Goal: Task Accomplishment & Management: Complete application form

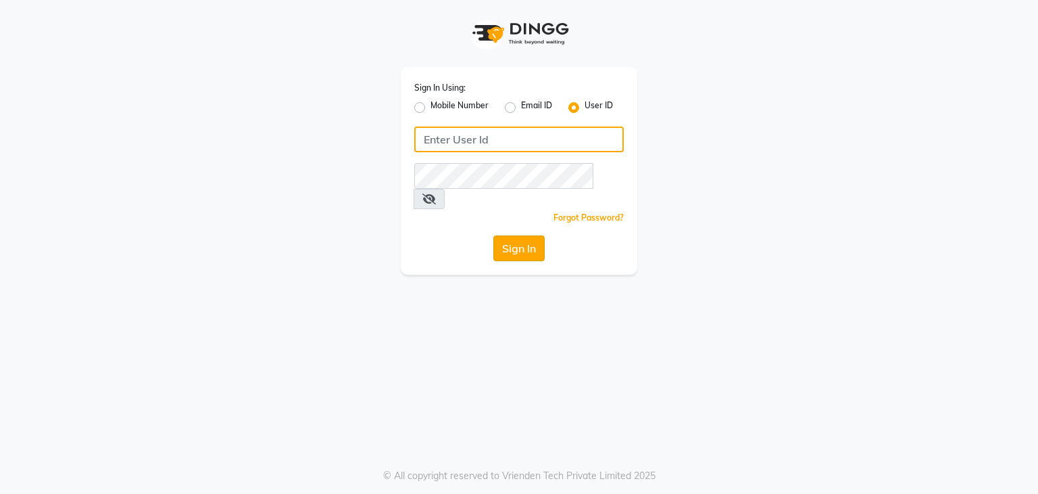
type input "sana"
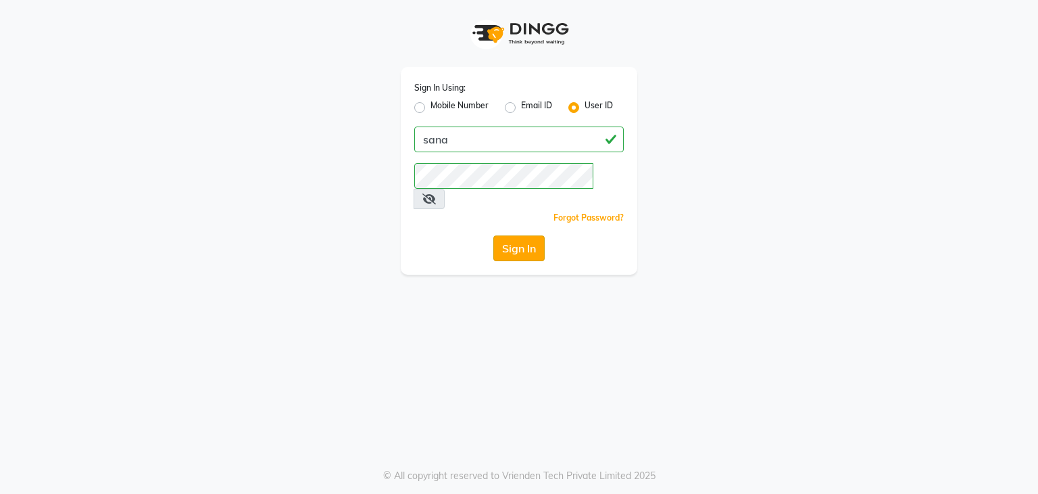
click at [526, 235] on button "Sign In" at bounding box center [519, 248] width 51 height 26
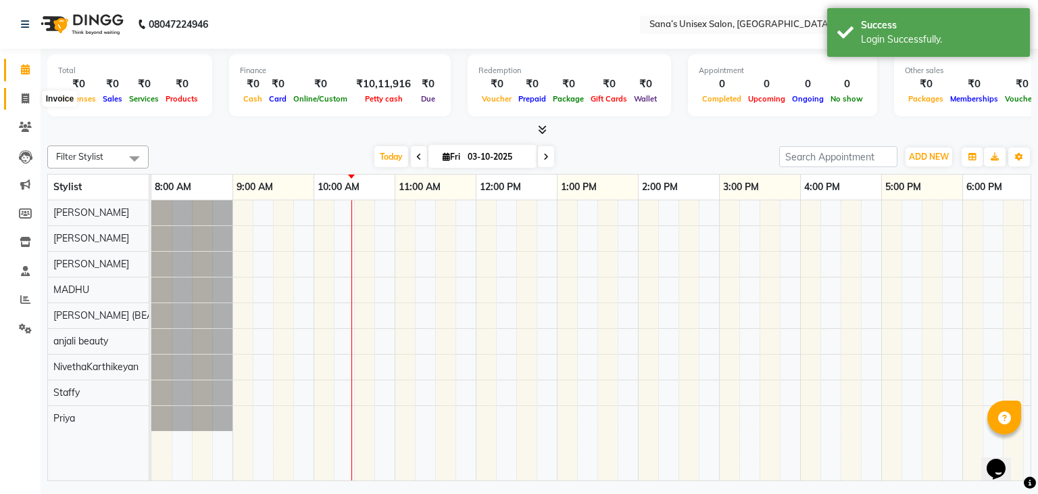
click at [23, 101] on icon at bounding box center [25, 98] width 7 height 10
select select "6091"
select select "service"
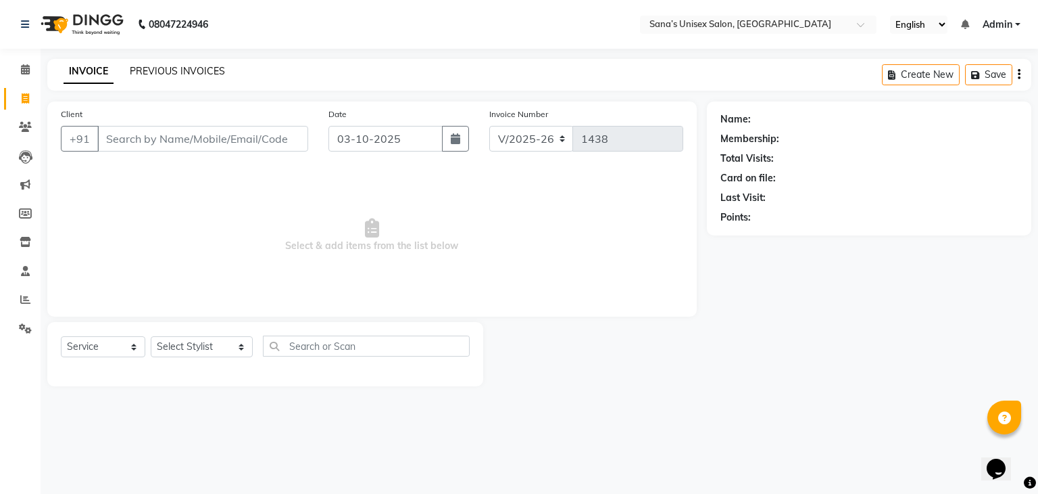
click at [210, 71] on link "PREVIOUS INVOICES" at bounding box center [177, 71] width 95 height 12
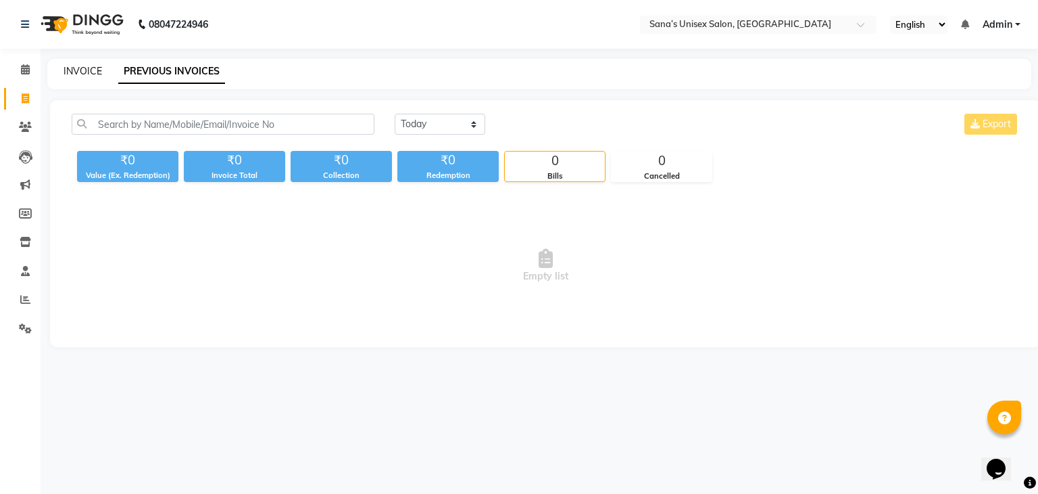
click at [91, 74] on link "INVOICE" at bounding box center [83, 71] width 39 height 12
select select "service"
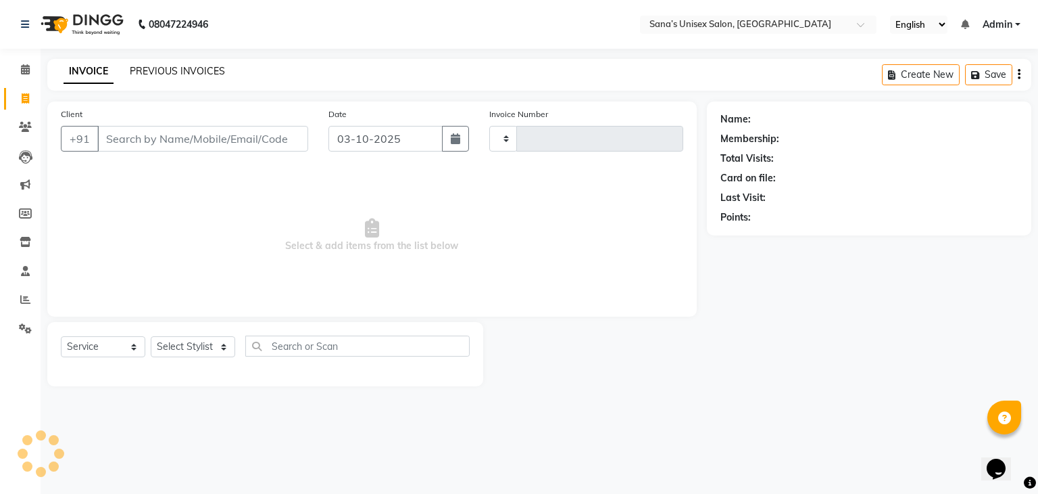
type input "1438"
select select "6091"
click at [170, 71] on link "PREVIOUS INVOICES" at bounding box center [177, 71] width 95 height 12
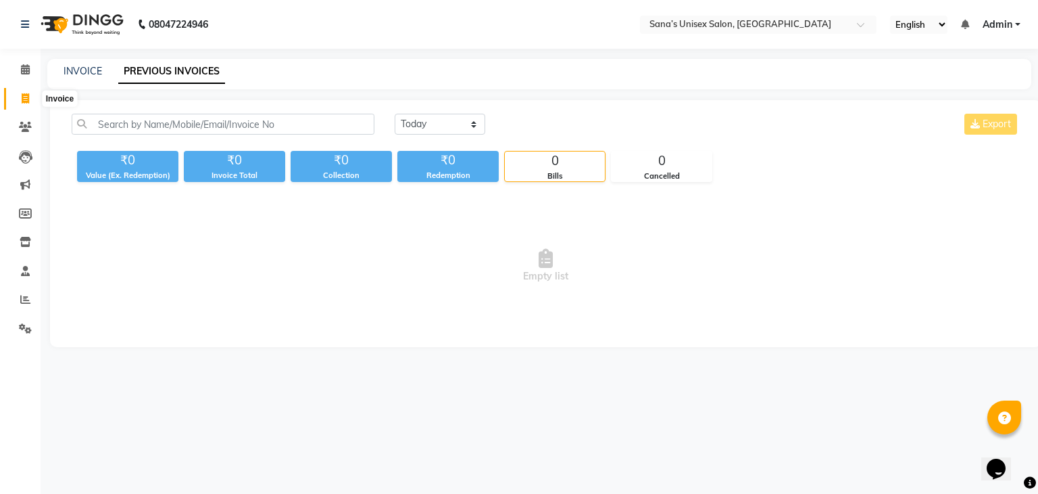
click at [23, 98] on icon at bounding box center [25, 98] width 7 height 10
select select "6091"
select select "service"
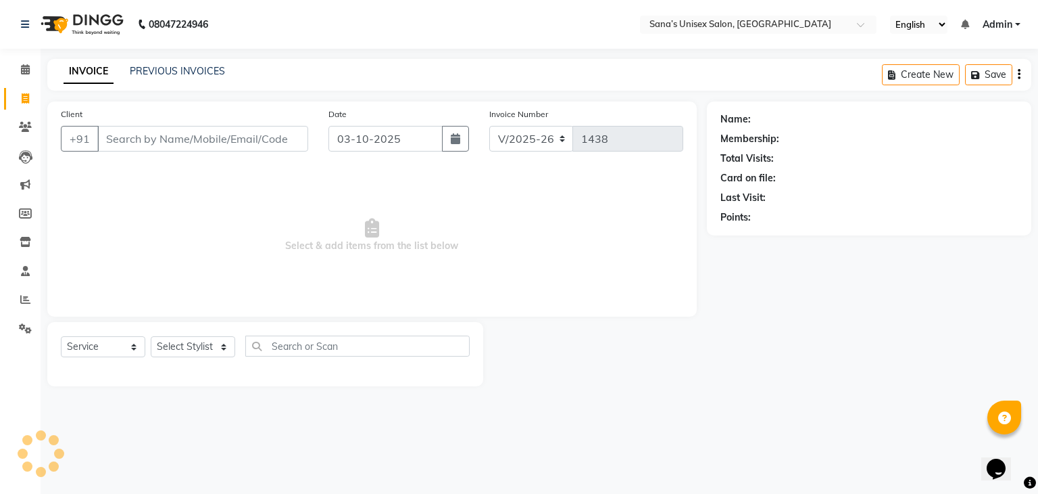
click at [94, 76] on link "INVOICE" at bounding box center [89, 71] width 50 height 24
click at [172, 70] on link "PREVIOUS INVOICES" at bounding box center [177, 71] width 95 height 12
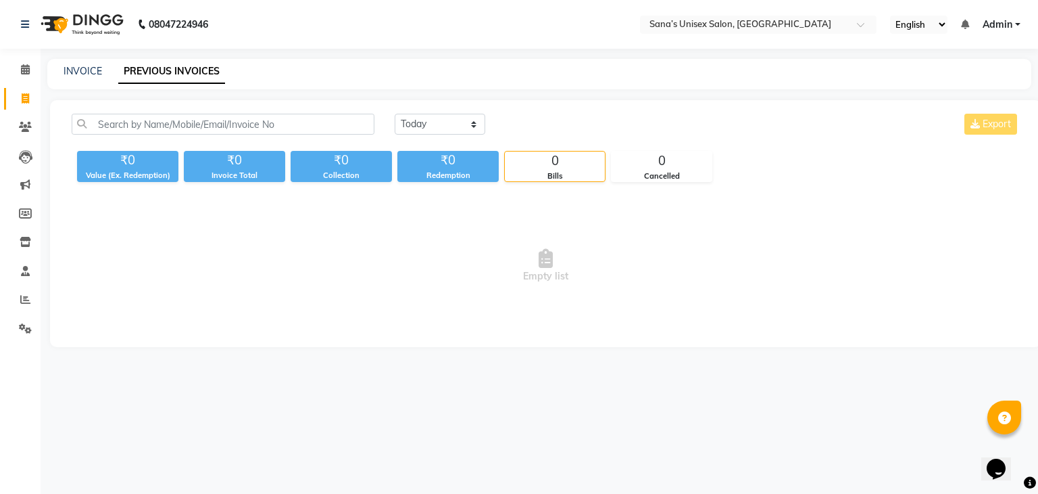
click at [960, 28] on ul "English ENGLISH Español العربية मराठी हिंदी ગુજરાતી தமிழ் 中文 Notifications noth…" at bounding box center [956, 25] width 144 height 18
click at [969, 23] on icon at bounding box center [965, 24] width 8 height 9
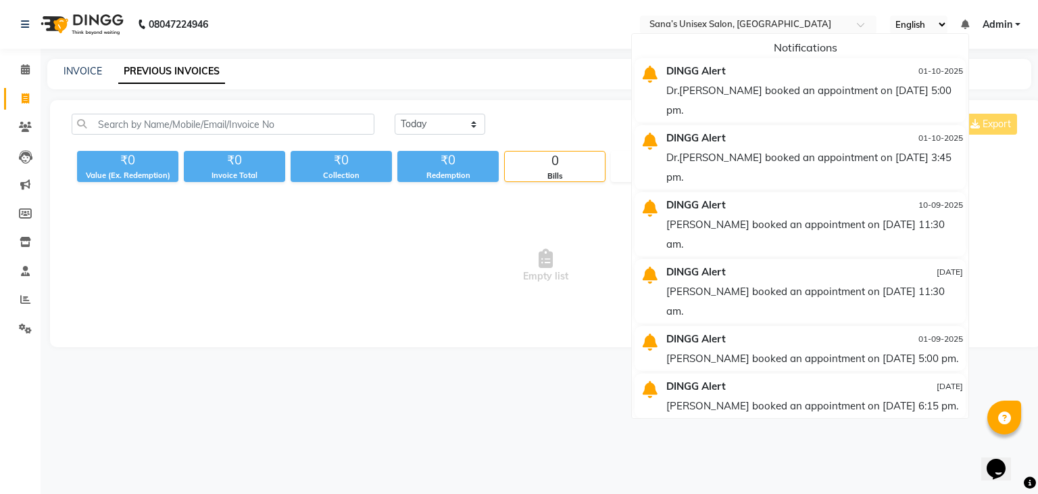
click at [524, 45] on nav "08047224946 Select Location × [GEOGRAPHIC_DATA], [GEOGRAPHIC_DATA] English ENGL…" at bounding box center [519, 24] width 1038 height 49
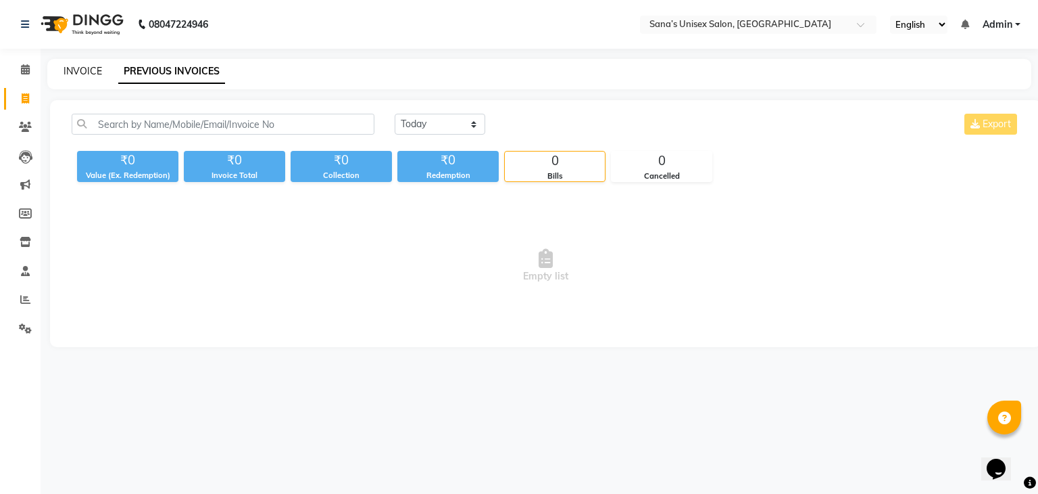
click at [81, 66] on link "INVOICE" at bounding box center [83, 71] width 39 height 12
select select "6091"
select select "service"
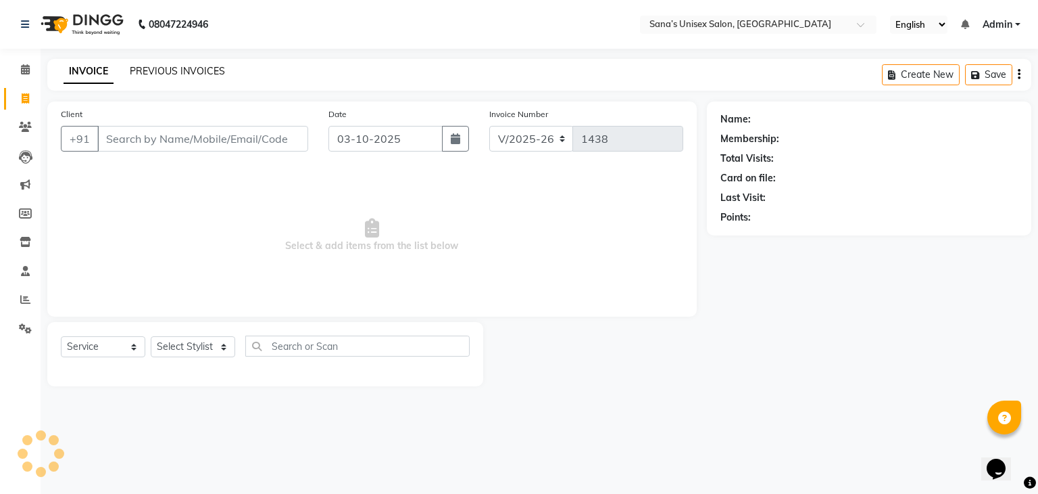
click at [141, 69] on link "PREVIOUS INVOICES" at bounding box center [177, 71] width 95 height 12
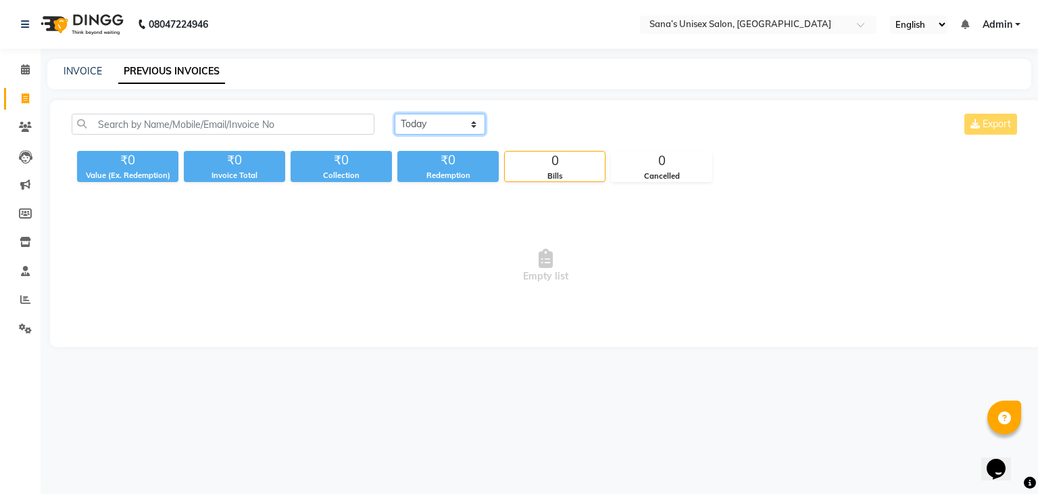
click at [452, 126] on select "[DATE] [DATE] Custom Range" at bounding box center [440, 124] width 91 height 21
click at [87, 73] on link "INVOICE" at bounding box center [83, 71] width 39 height 12
select select "service"
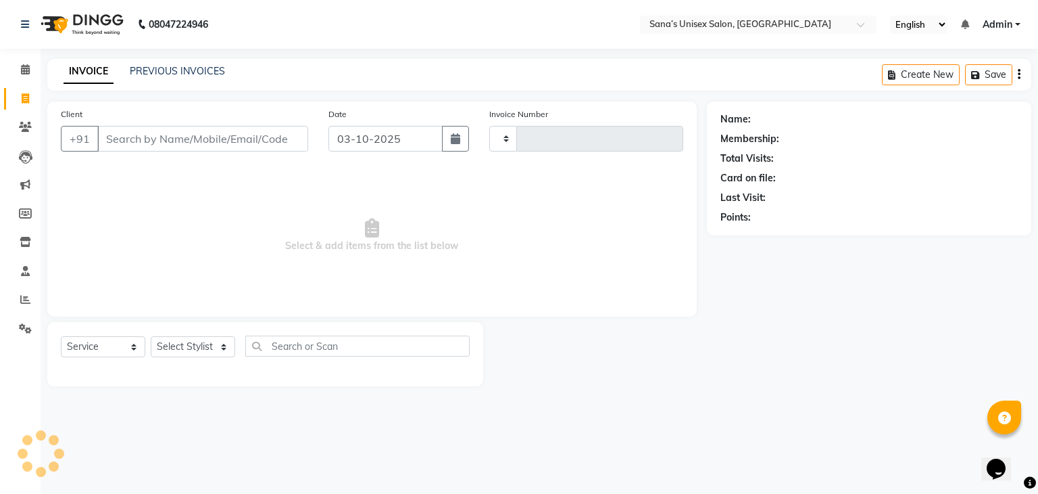
type input "1438"
select select "6091"
click at [146, 67] on link "PREVIOUS INVOICES" at bounding box center [177, 71] width 95 height 12
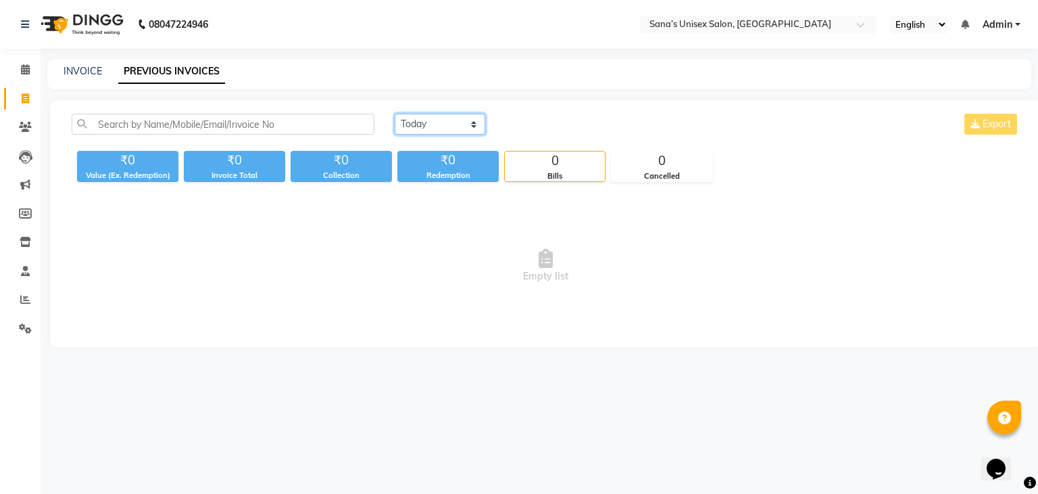
click at [425, 118] on select "[DATE] [DATE] Custom Range" at bounding box center [440, 124] width 91 height 21
click at [427, 128] on select "[DATE] [DATE] Custom Range" at bounding box center [440, 124] width 91 height 21
click at [438, 204] on span "Empty list" at bounding box center [546, 265] width 949 height 135
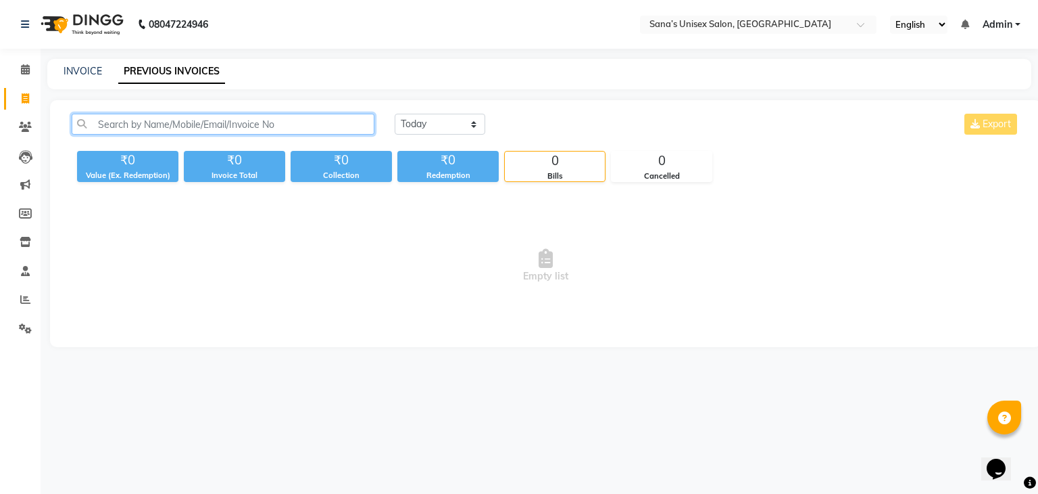
click at [300, 128] on input "text" at bounding box center [223, 124] width 303 height 21
click at [272, 64] on div "INVOICE PREVIOUS INVOICES" at bounding box center [531, 71] width 968 height 14
click at [91, 72] on link "INVOICE" at bounding box center [83, 71] width 39 height 12
select select "6091"
select select "service"
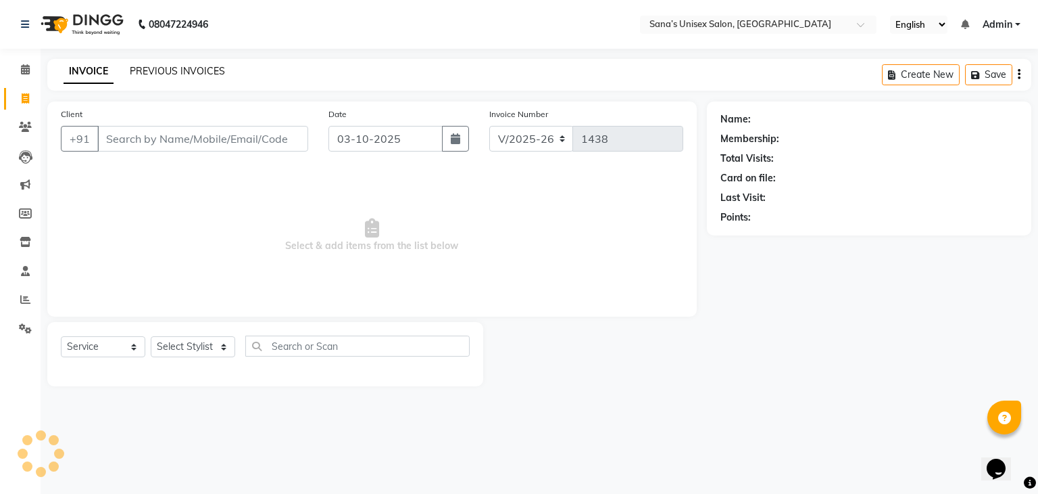
click at [148, 74] on link "PREVIOUS INVOICES" at bounding box center [177, 71] width 95 height 12
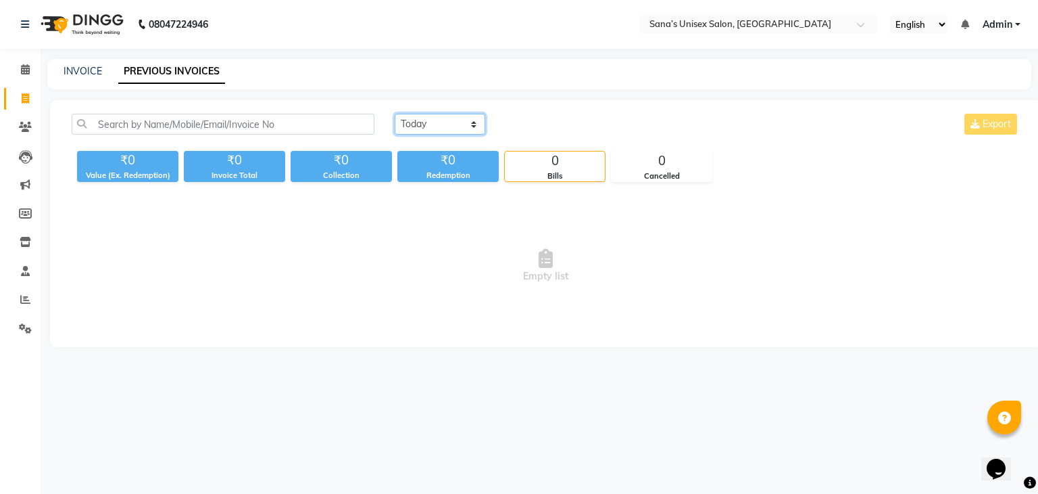
click at [426, 128] on select "[DATE] [DATE] Custom Range" at bounding box center [440, 124] width 91 height 21
click at [507, 130] on div "[DATE] [DATE] Custom Range Export" at bounding box center [707, 124] width 625 height 21
click at [83, 70] on link "INVOICE" at bounding box center [83, 71] width 39 height 12
select select "6091"
select select "service"
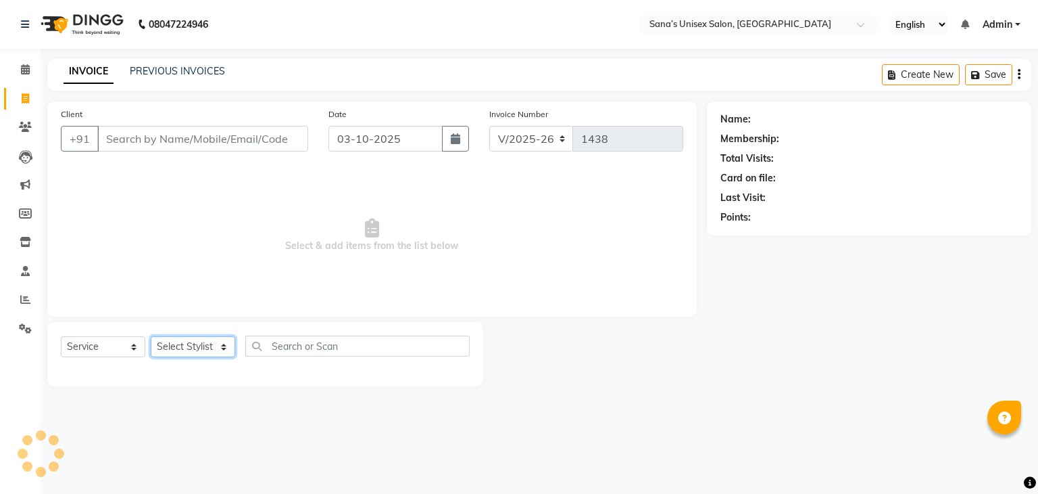
click at [189, 354] on select "Select Stylist" at bounding box center [193, 346] width 85 height 21
select select "45605"
click at [151, 337] on select "Select Stylist anjali beauty MADHU [PERSON_NAME] (BEAUTY THERAPIST) [PERSON_NAM…" at bounding box center [202, 346] width 102 height 21
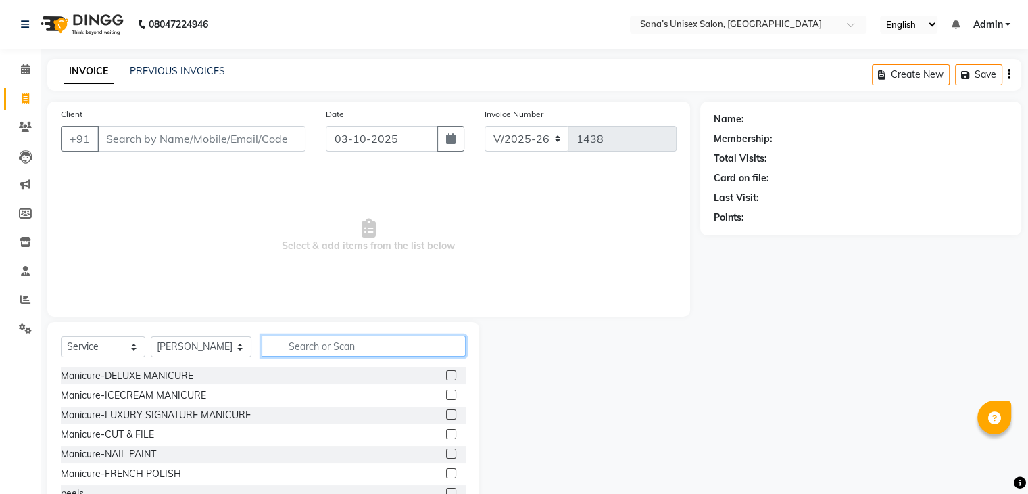
click at [335, 350] on input "text" at bounding box center [364, 345] width 204 height 21
click at [320, 348] on input "text" at bounding box center [364, 345] width 204 height 21
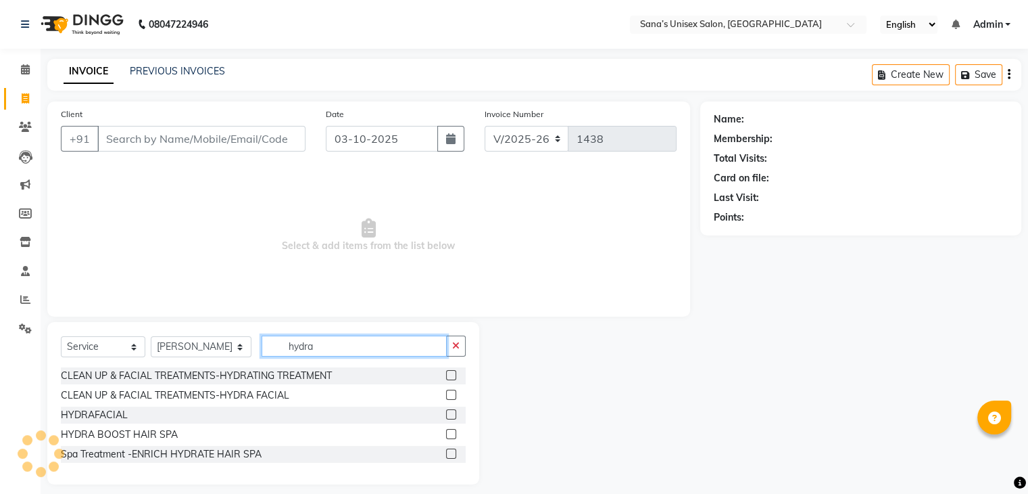
type input "hydra"
click at [446, 410] on label at bounding box center [451, 414] width 10 height 10
click at [446, 410] on input "checkbox" at bounding box center [450, 414] width 9 height 9
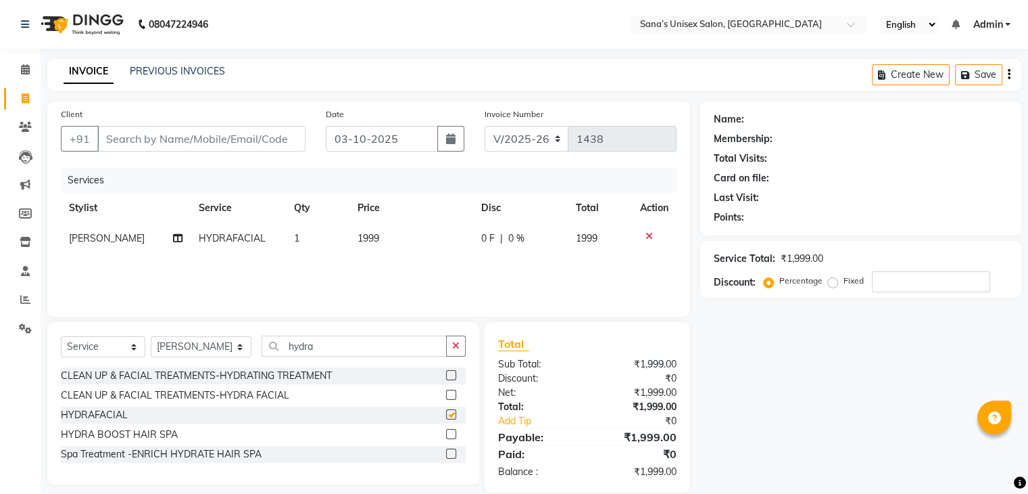
checkbox input "false"
click at [287, 136] on input "Client" at bounding box center [201, 139] width 208 height 26
click at [385, 239] on td "1999" at bounding box center [412, 238] width 124 height 30
select select "45605"
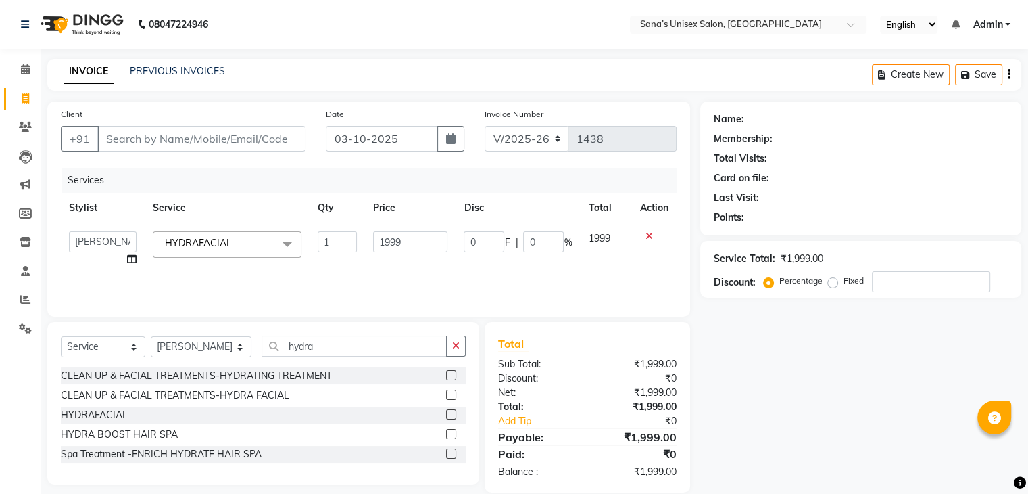
click at [385, 239] on input "1999" at bounding box center [410, 241] width 74 height 21
type input "999"
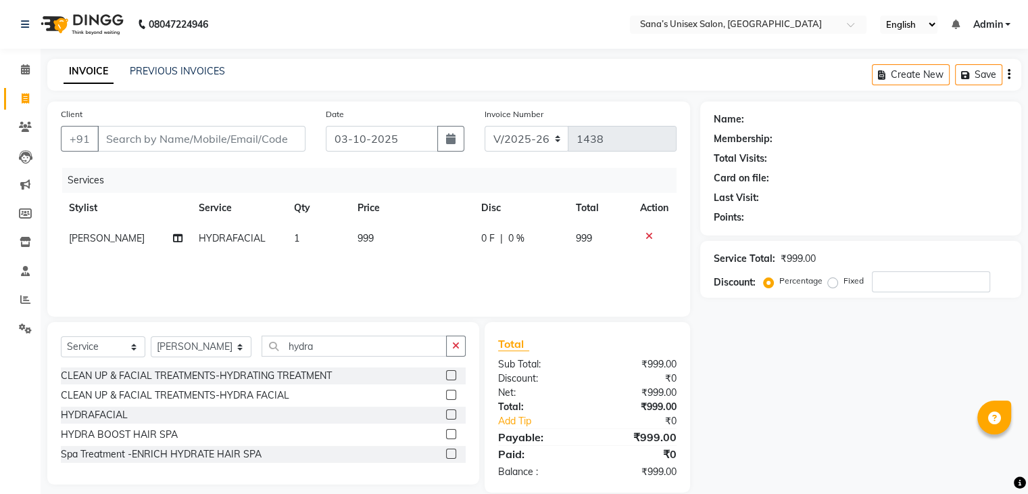
click at [427, 262] on div "Services Stylist Service Qty Price Disc Total Action [PERSON_NAME] HYDRAFACIAL …" at bounding box center [369, 235] width 616 height 135
click at [460, 347] on button "button" at bounding box center [456, 345] width 20 height 21
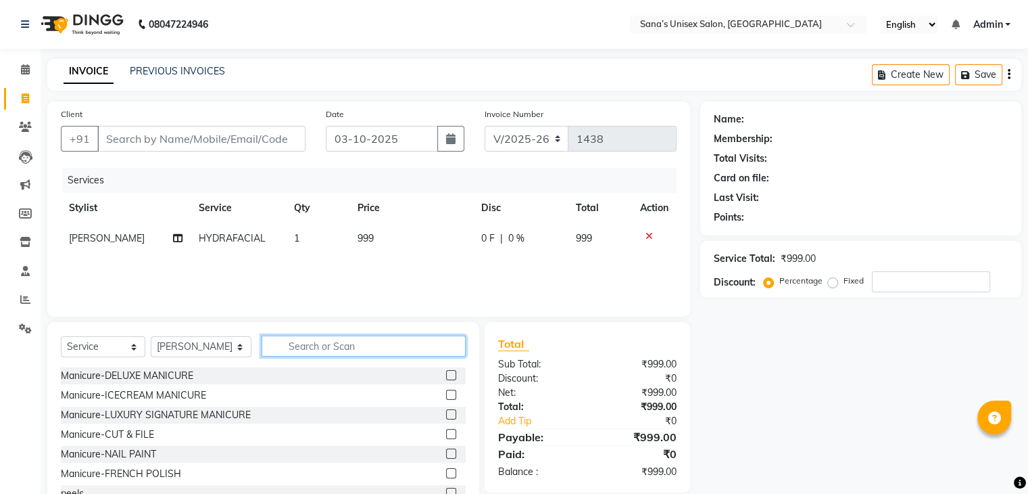
click at [360, 341] on input "text" at bounding box center [364, 345] width 204 height 21
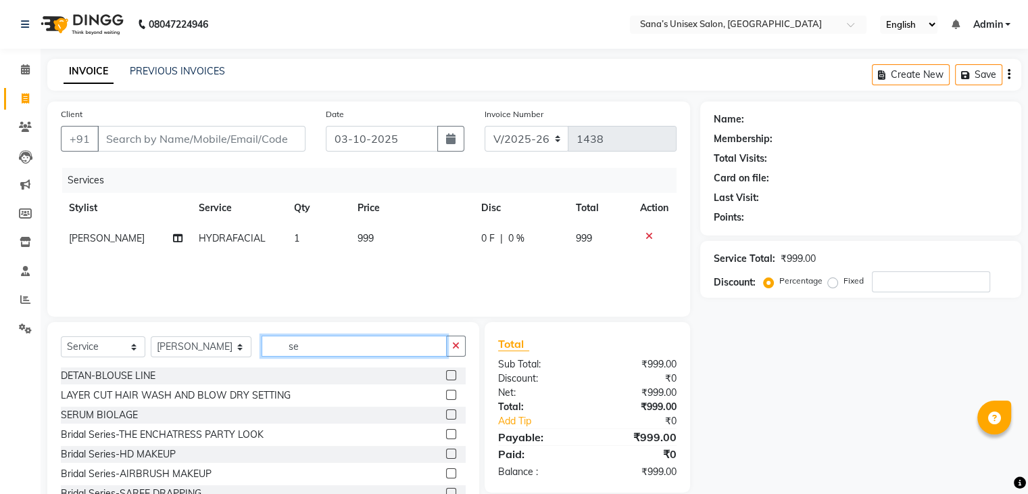
type input "s"
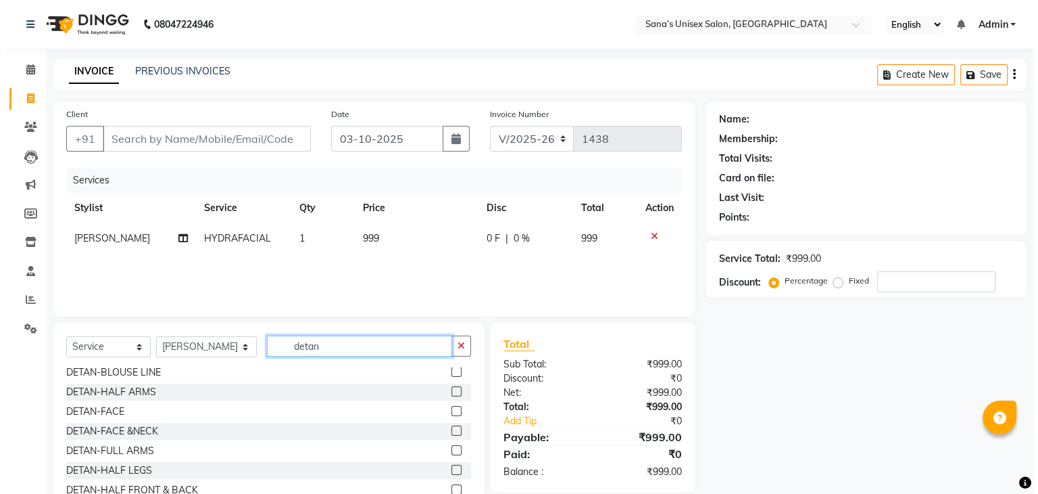
scroll to position [68, 0]
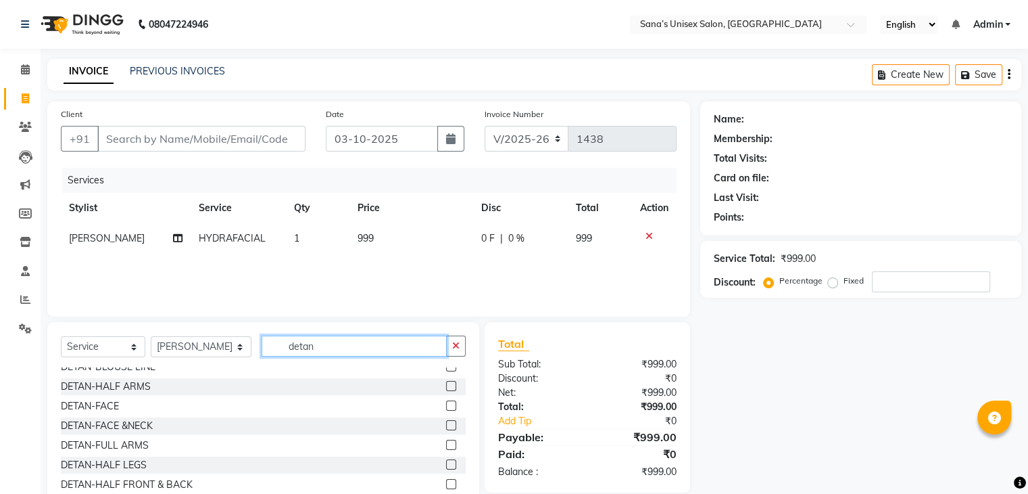
type input "detan"
click at [446, 428] on label at bounding box center [451, 425] width 10 height 10
click at [446, 428] on input "checkbox" at bounding box center [450, 425] width 9 height 9
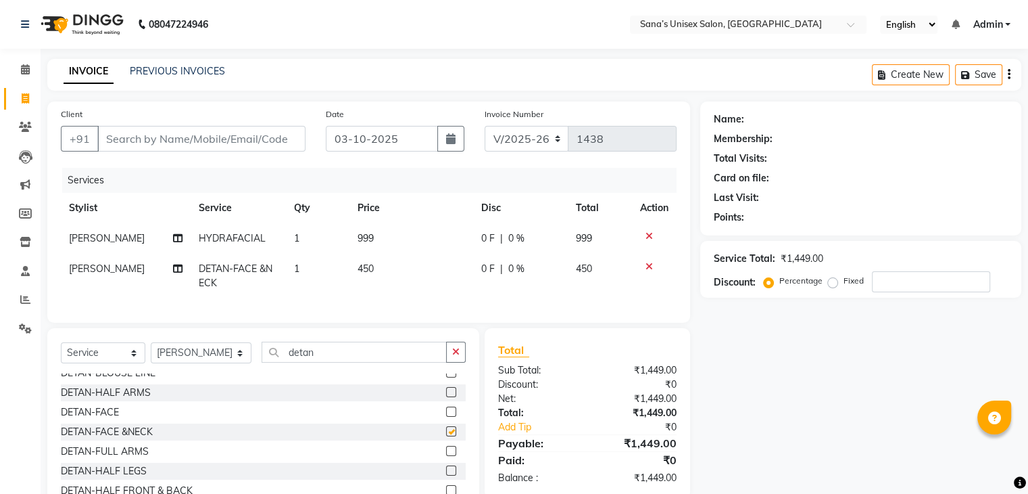
checkbox input "false"
click at [237, 144] on input "Client" at bounding box center [201, 139] width 208 height 26
type input "0"
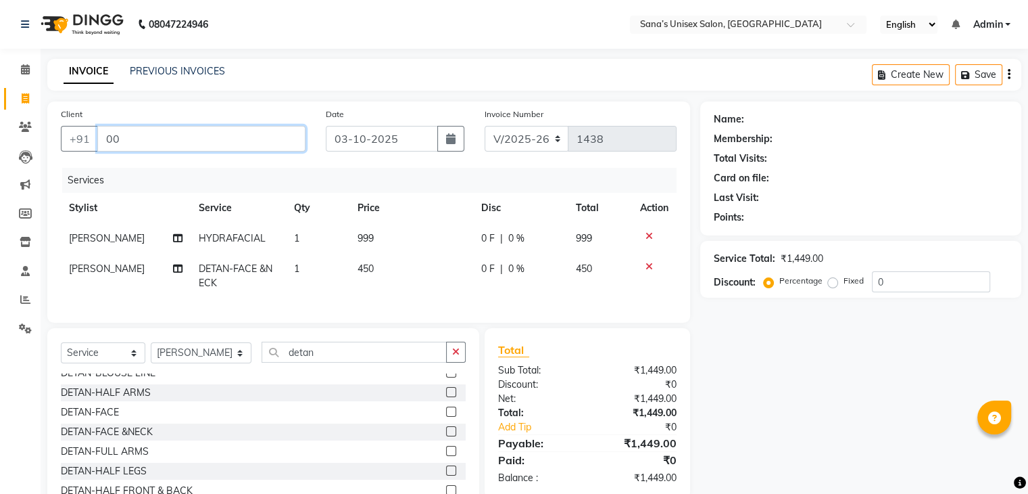
type input "0"
type input "9361407780"
click at [272, 139] on span "Add Client" at bounding box center [270, 139] width 53 height 14
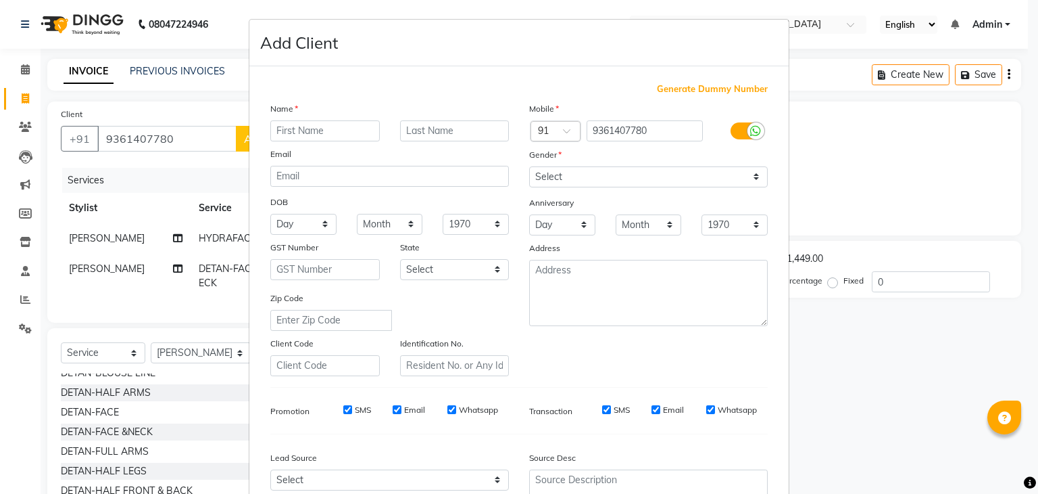
click at [354, 139] on input "text" at bounding box center [325, 130] width 110 height 21
type input "[DEMOGRAPHIC_DATA]"
click at [627, 183] on select "Select [DEMOGRAPHIC_DATA] [DEMOGRAPHIC_DATA] Other Prefer Not To Say" at bounding box center [648, 176] width 239 height 21
select select "[DEMOGRAPHIC_DATA]"
click at [529, 167] on select "Select [DEMOGRAPHIC_DATA] [DEMOGRAPHIC_DATA] Other Prefer Not To Say" at bounding box center [648, 176] width 239 height 21
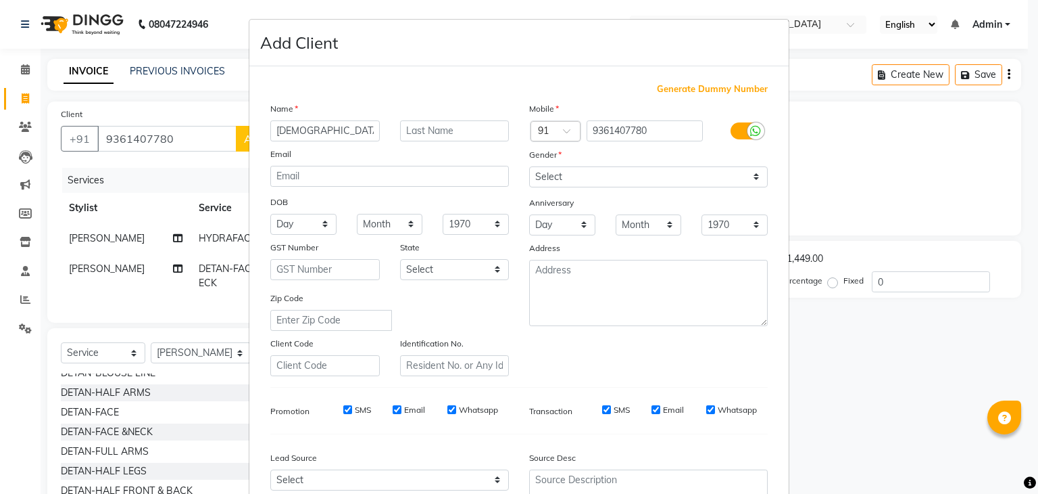
scroll to position [137, 0]
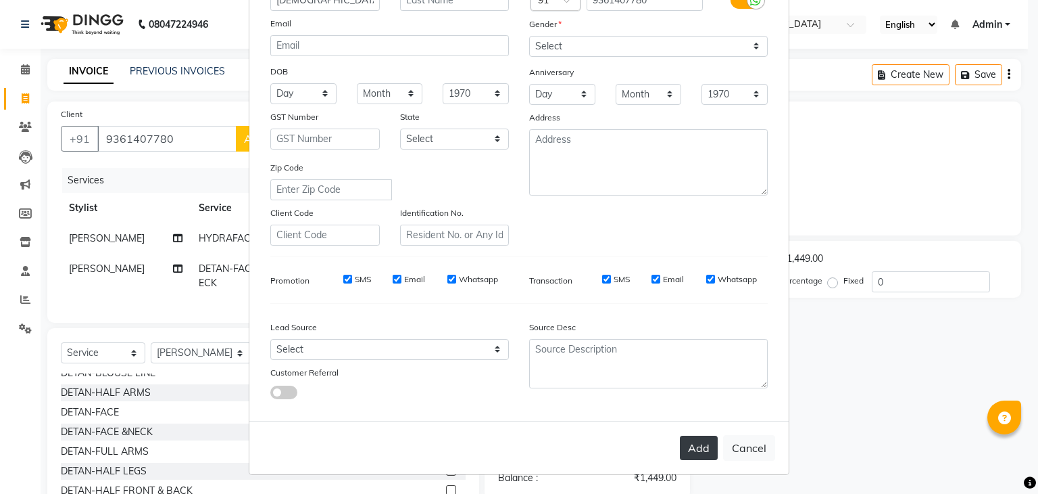
click at [707, 448] on button "Add" at bounding box center [699, 447] width 38 height 24
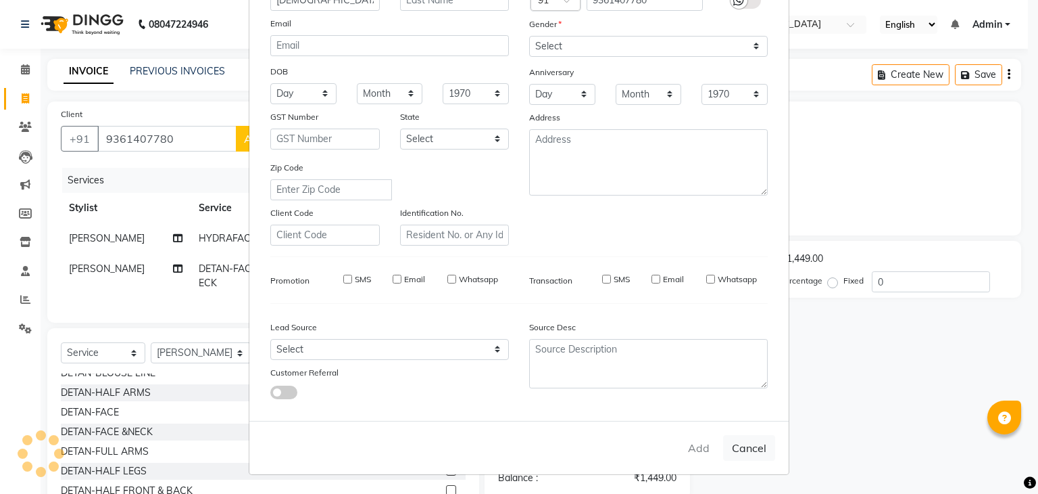
select select
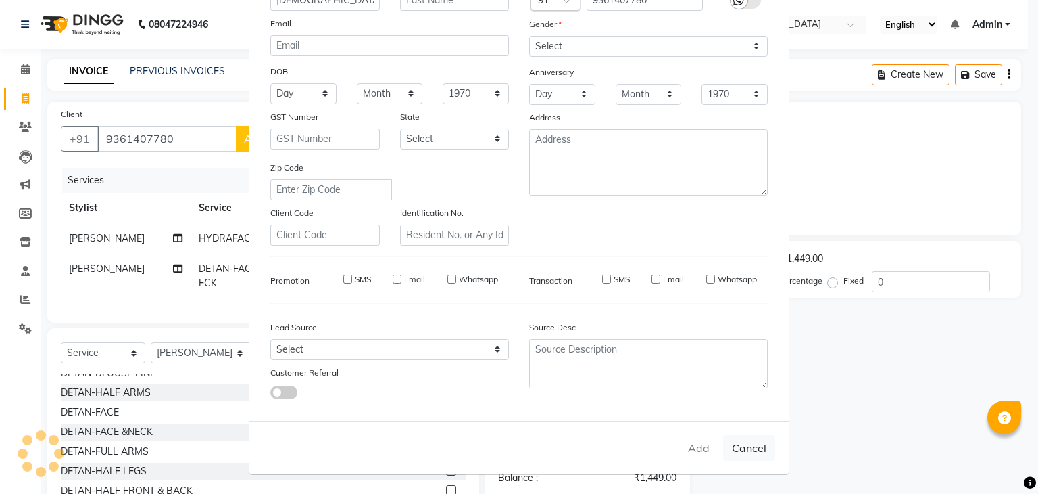
select select
checkbox input "false"
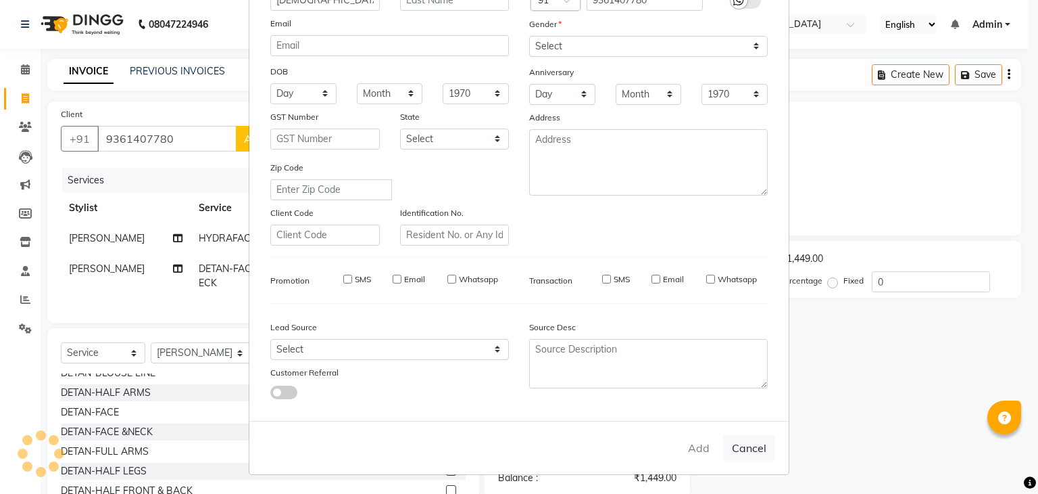
checkbox input "false"
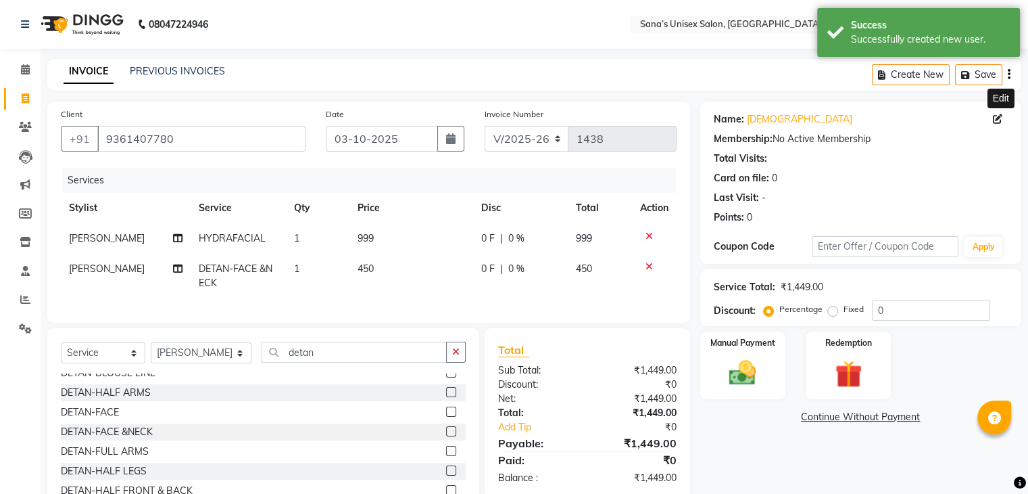
click at [999, 122] on icon at bounding box center [997, 118] width 9 height 9
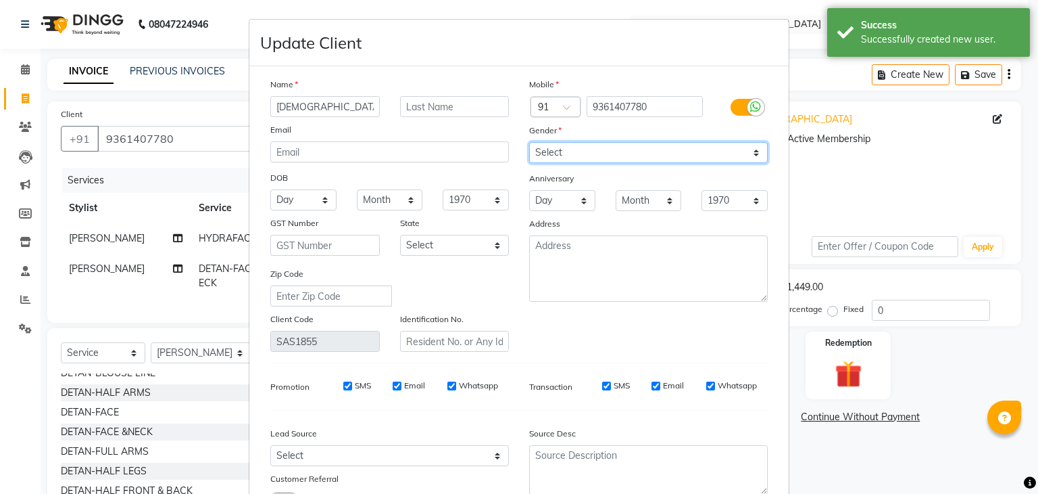
click at [562, 158] on select "Select [DEMOGRAPHIC_DATA] [DEMOGRAPHIC_DATA] Other Prefer Not To Say" at bounding box center [648, 152] width 239 height 21
select select "[DEMOGRAPHIC_DATA]"
click at [529, 143] on select "Select [DEMOGRAPHIC_DATA] [DEMOGRAPHIC_DATA] Other Prefer Not To Say" at bounding box center [648, 152] width 239 height 21
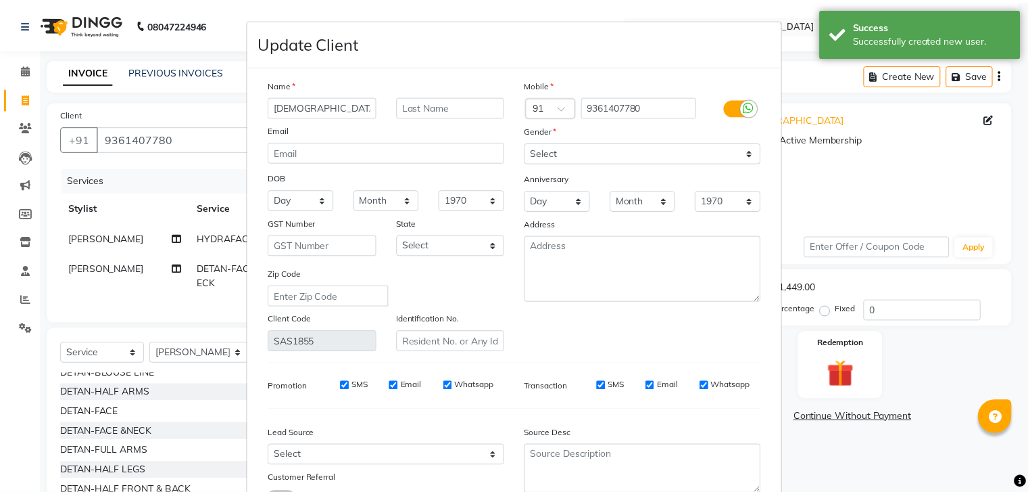
scroll to position [114, 0]
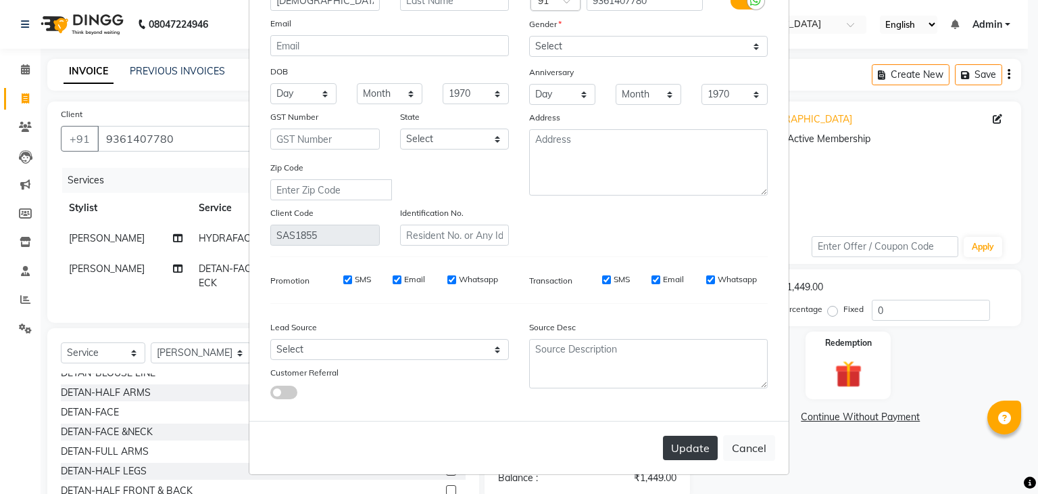
click at [706, 441] on button "Update" at bounding box center [690, 447] width 55 height 24
select select
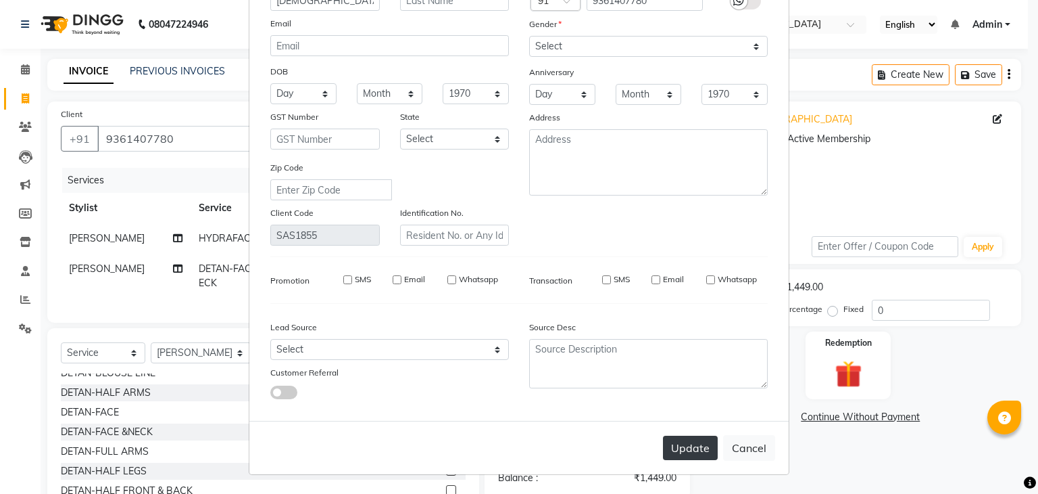
select select
checkbox input "false"
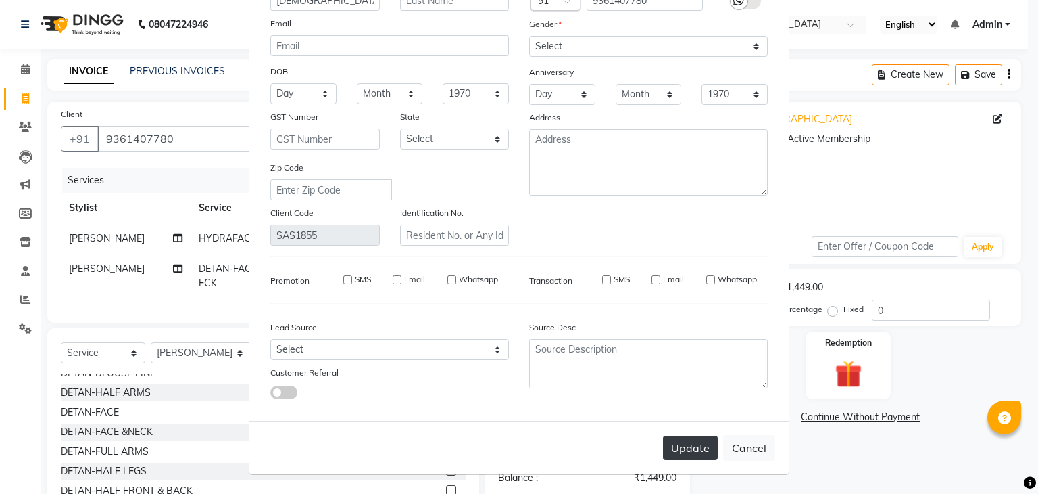
checkbox input "false"
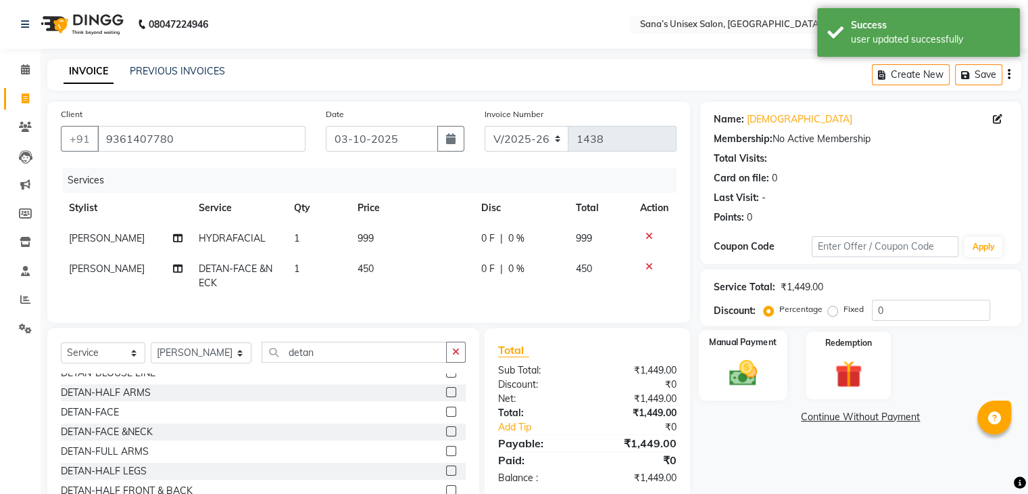
click at [702, 353] on div "Manual Payment" at bounding box center [742, 365] width 89 height 70
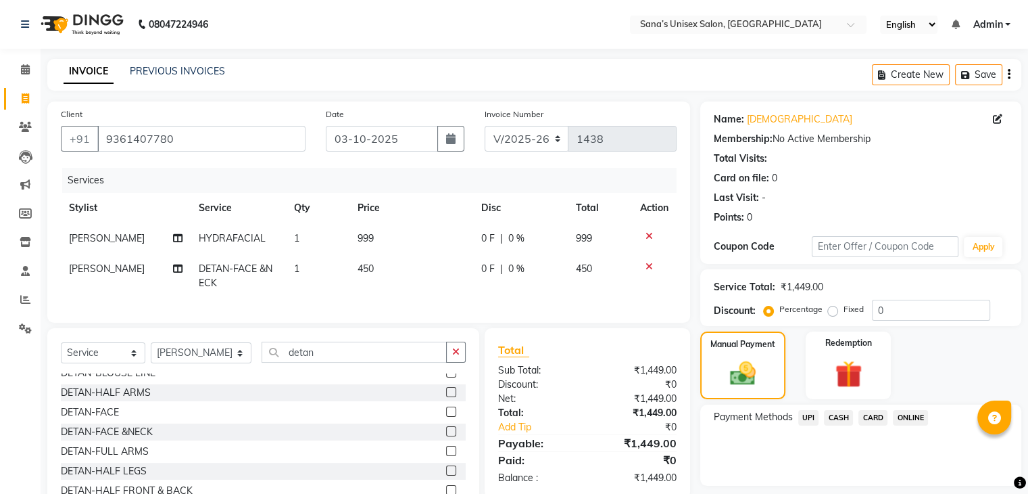
click at [895, 414] on span "ONLINE" at bounding box center [910, 418] width 35 height 16
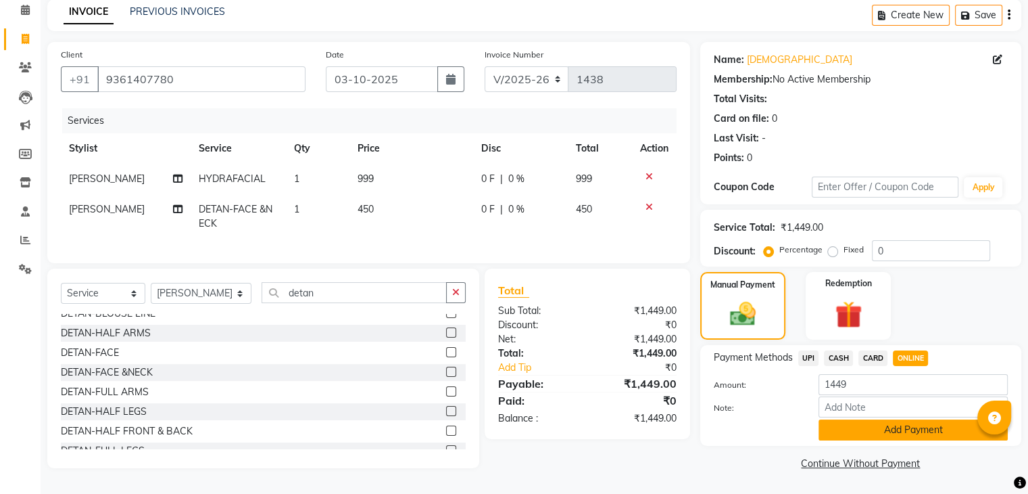
click at [845, 426] on button "Add Payment" at bounding box center [913, 429] width 189 height 21
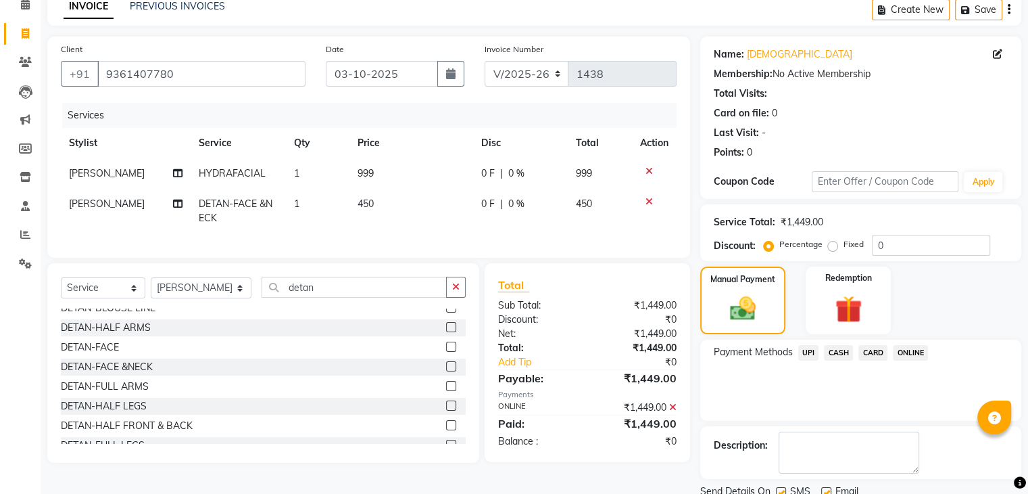
scroll to position [116, 0]
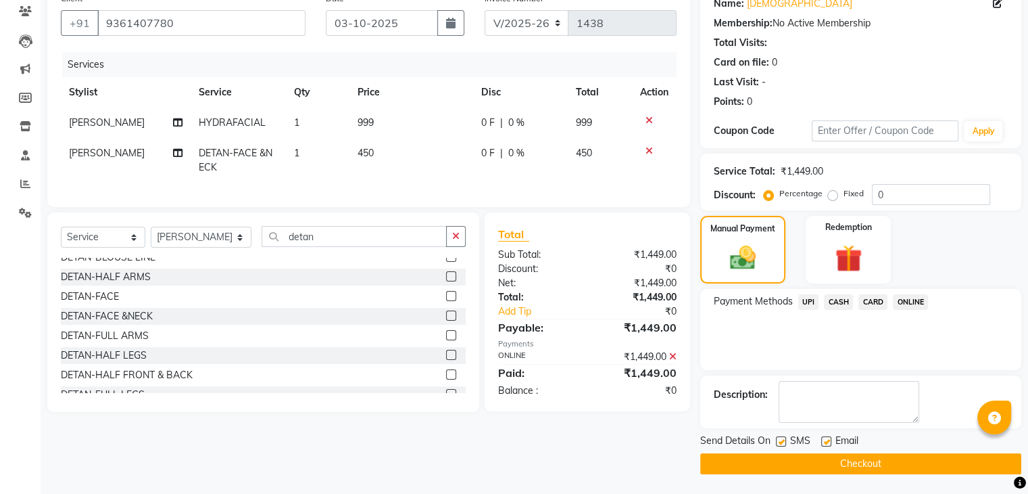
click at [936, 455] on button "Checkout" at bounding box center [860, 463] width 321 height 21
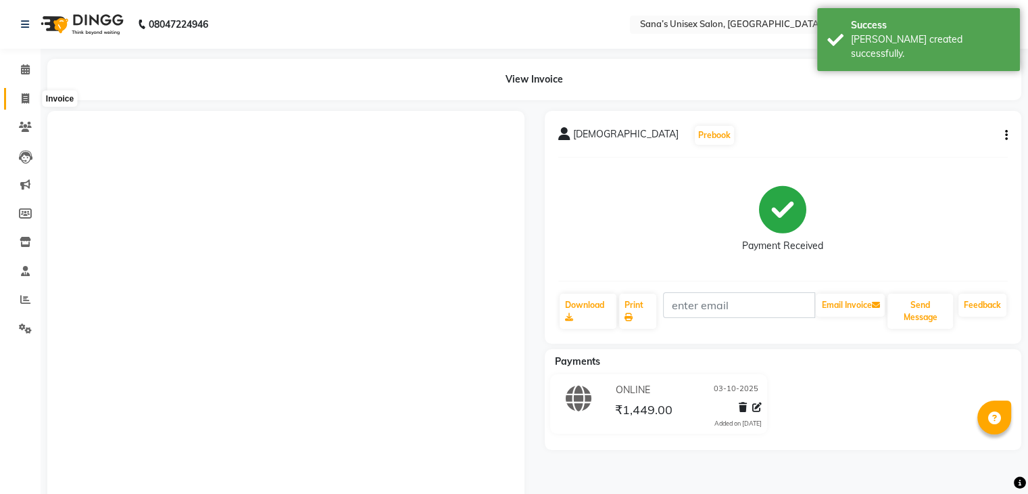
click at [20, 98] on span at bounding box center [26, 99] width 24 height 16
select select "6091"
select select "service"
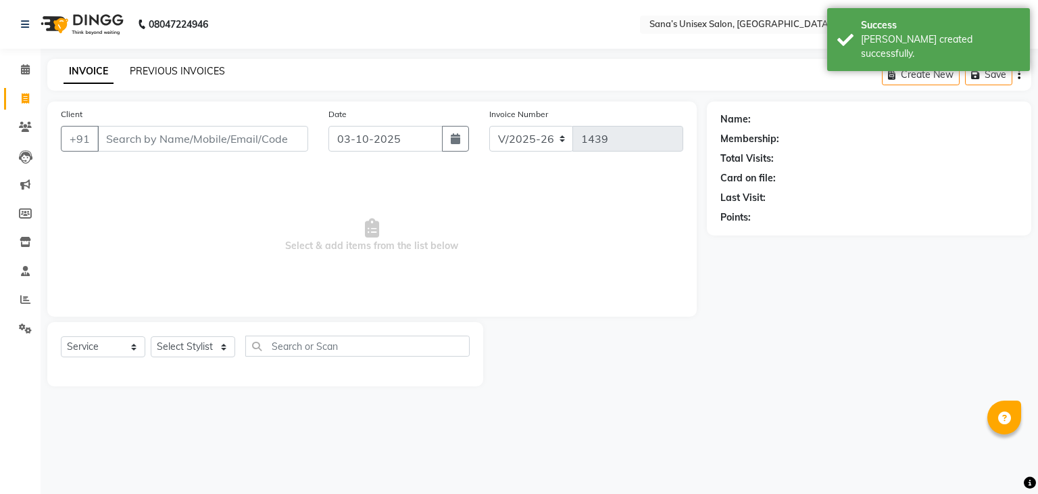
click at [147, 70] on link "PREVIOUS INVOICES" at bounding box center [177, 71] width 95 height 12
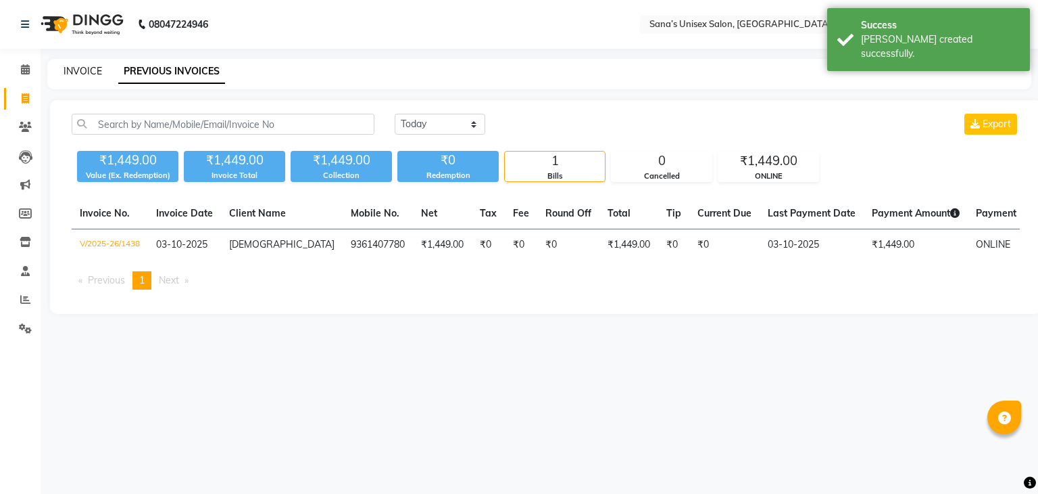
click at [94, 68] on link "INVOICE" at bounding box center [83, 71] width 39 height 12
select select "6091"
select select "service"
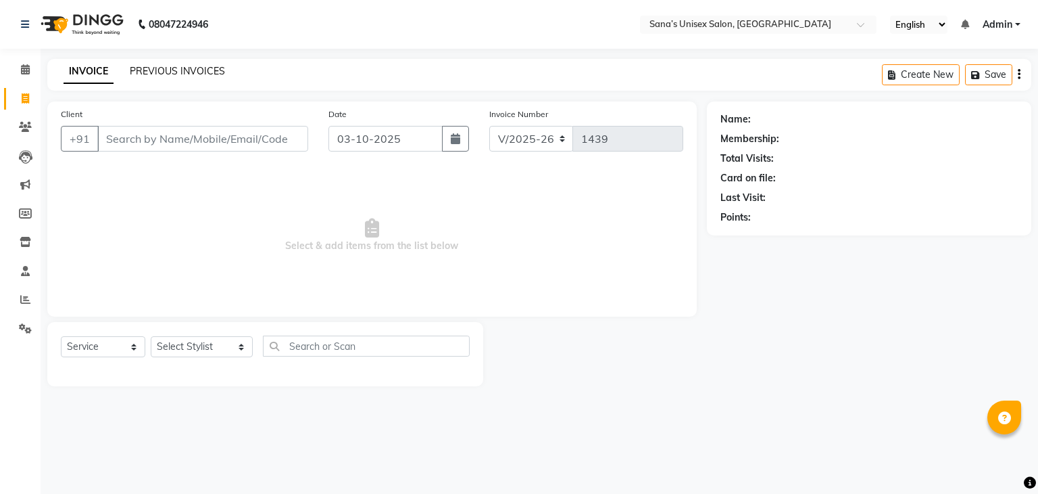
click at [176, 66] on link "PREVIOUS INVOICES" at bounding box center [177, 71] width 95 height 12
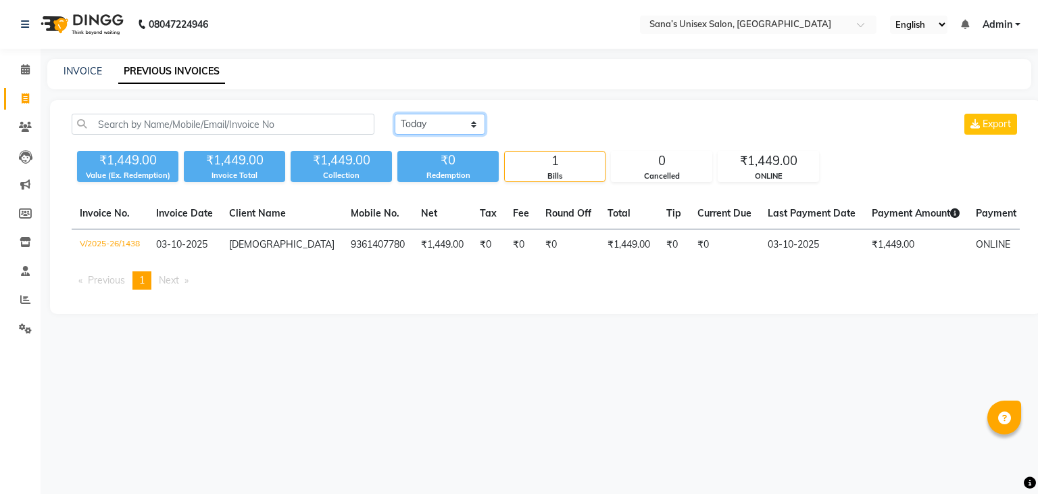
click at [400, 130] on select "[DATE] [DATE] Custom Range" at bounding box center [440, 124] width 91 height 21
select select "range"
click at [395, 114] on select "[DATE] [DATE] Custom Range" at bounding box center [440, 124] width 91 height 21
click at [510, 128] on input "03-10-2025" at bounding box center [550, 124] width 95 height 19
select select "10"
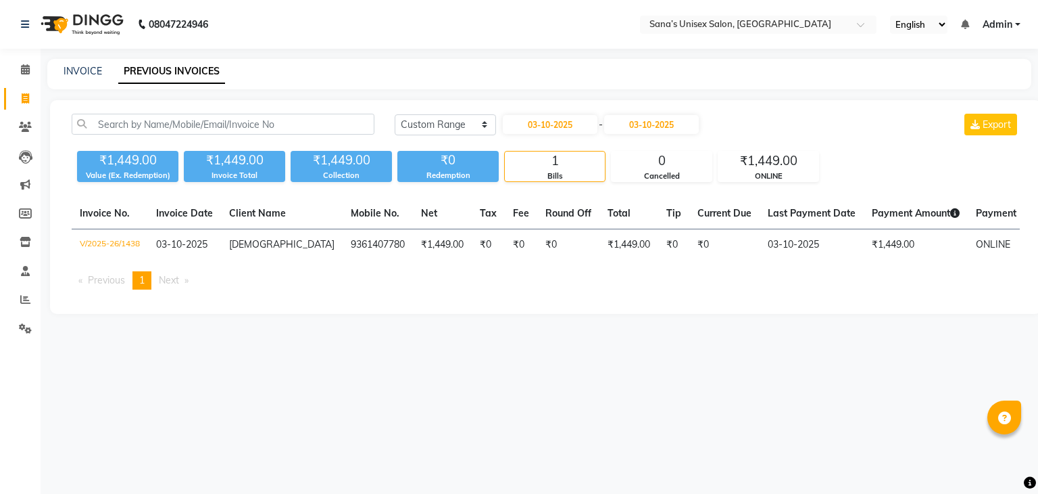
select select "2025"
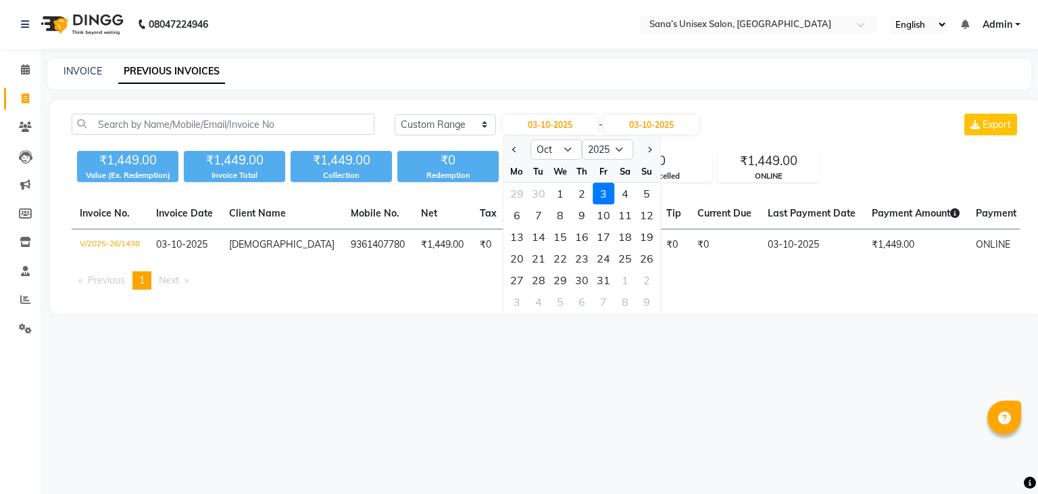
click at [373, 30] on nav "08047224946 Select Location × [GEOGRAPHIC_DATA], [GEOGRAPHIC_DATA] English ENGL…" at bounding box center [519, 24] width 1038 height 49
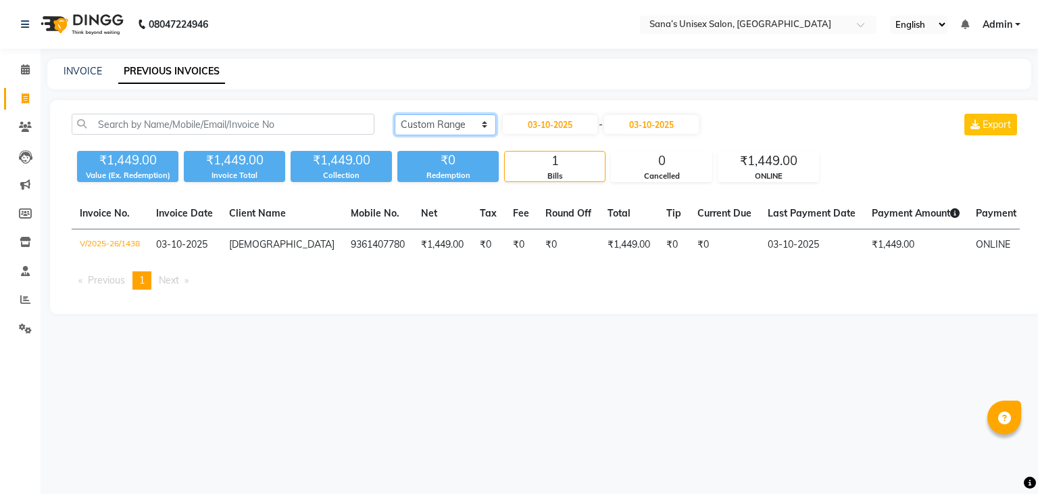
click at [462, 122] on select "[DATE] [DATE] Custom Range" at bounding box center [445, 124] width 101 height 21
select select "[DATE]"
click at [395, 114] on select "[DATE] [DATE] Custom Range" at bounding box center [445, 124] width 101 height 21
